Goal: Task Accomplishment & Management: Use online tool/utility

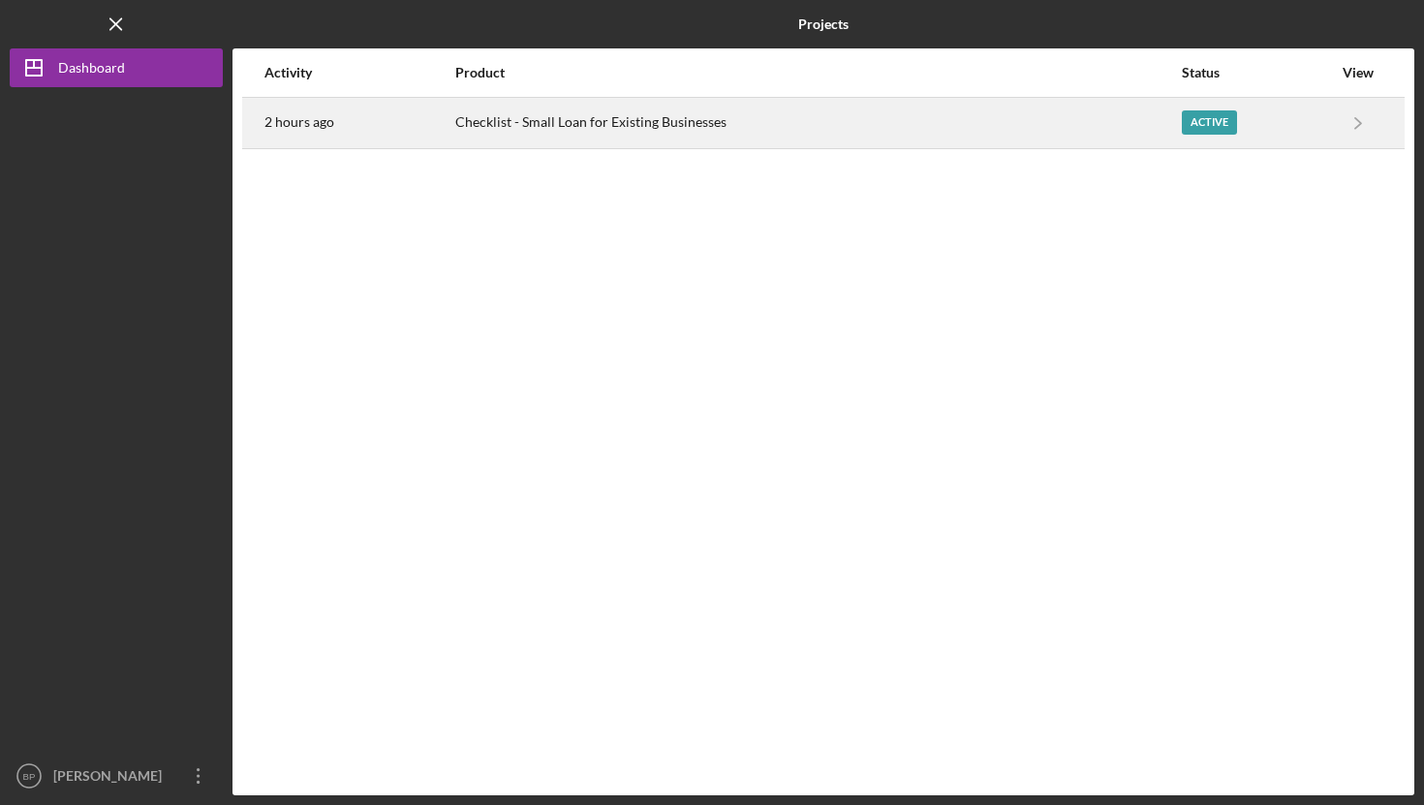
click at [564, 131] on div "Checklist - Small Loan for Existing Businesses" at bounding box center [817, 123] width 725 height 48
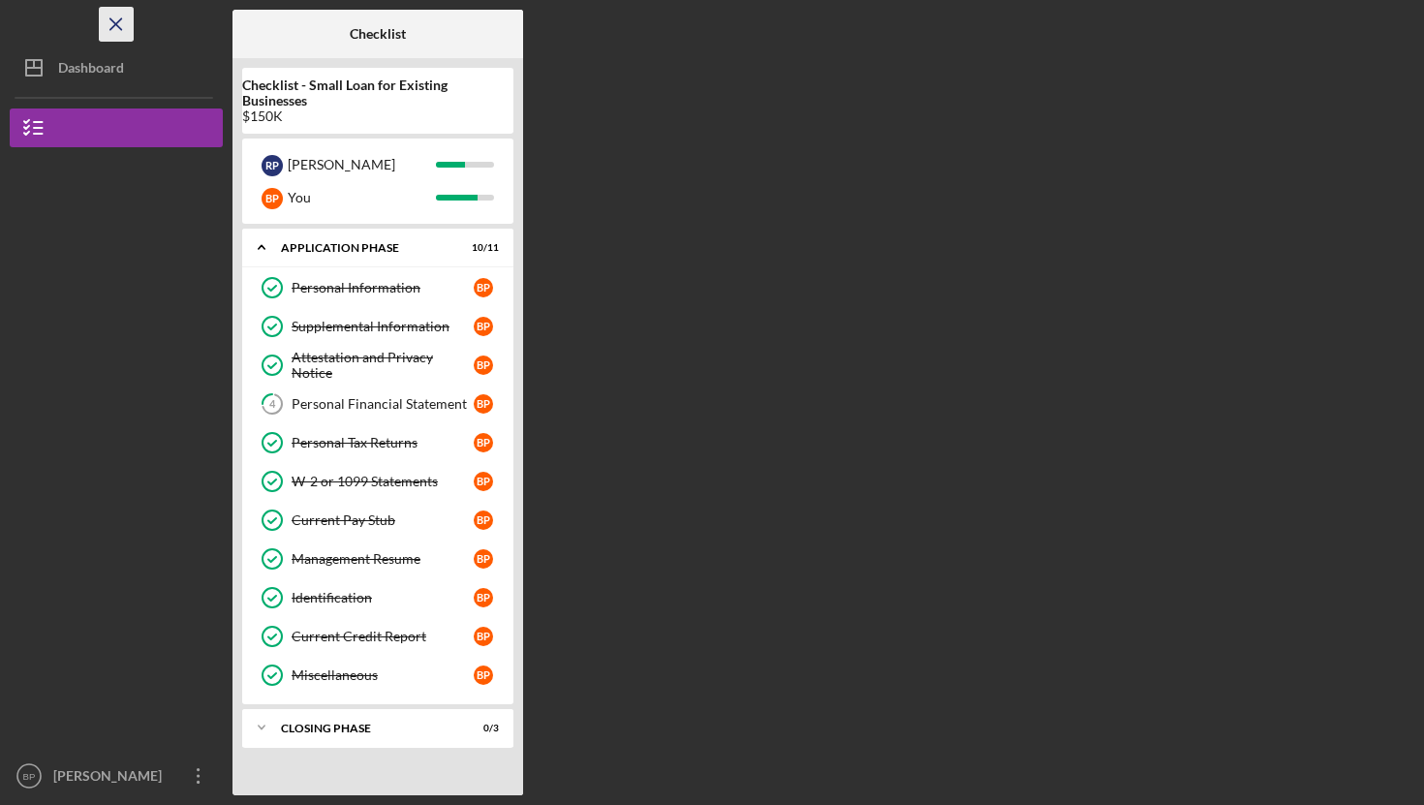
click at [108, 14] on icon "Icon/Menu Close" at bounding box center [117, 25] width 44 height 44
